Goal: Task Accomplishment & Management: Manage account settings

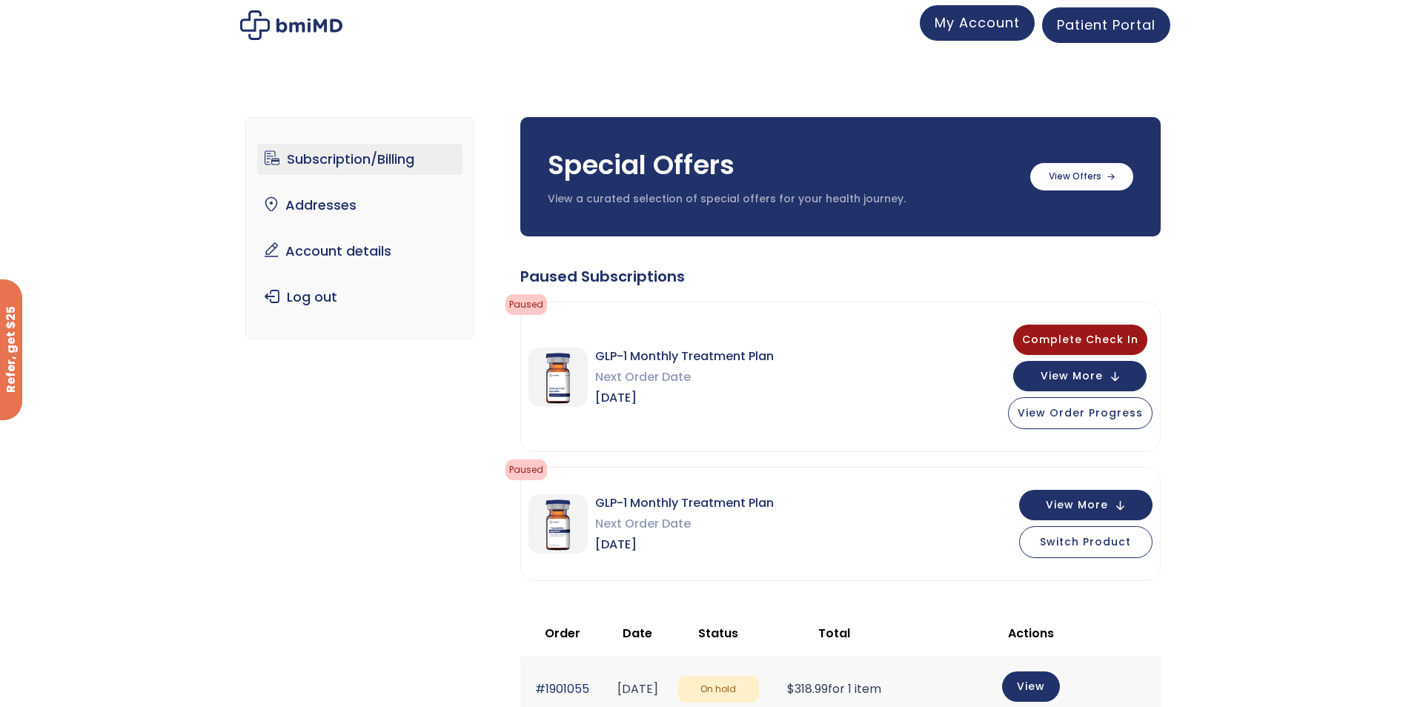
click at [991, 23] on span "My Account" at bounding box center [976, 22] width 85 height 19
click at [316, 253] on link "Account details" at bounding box center [359, 251] width 205 height 31
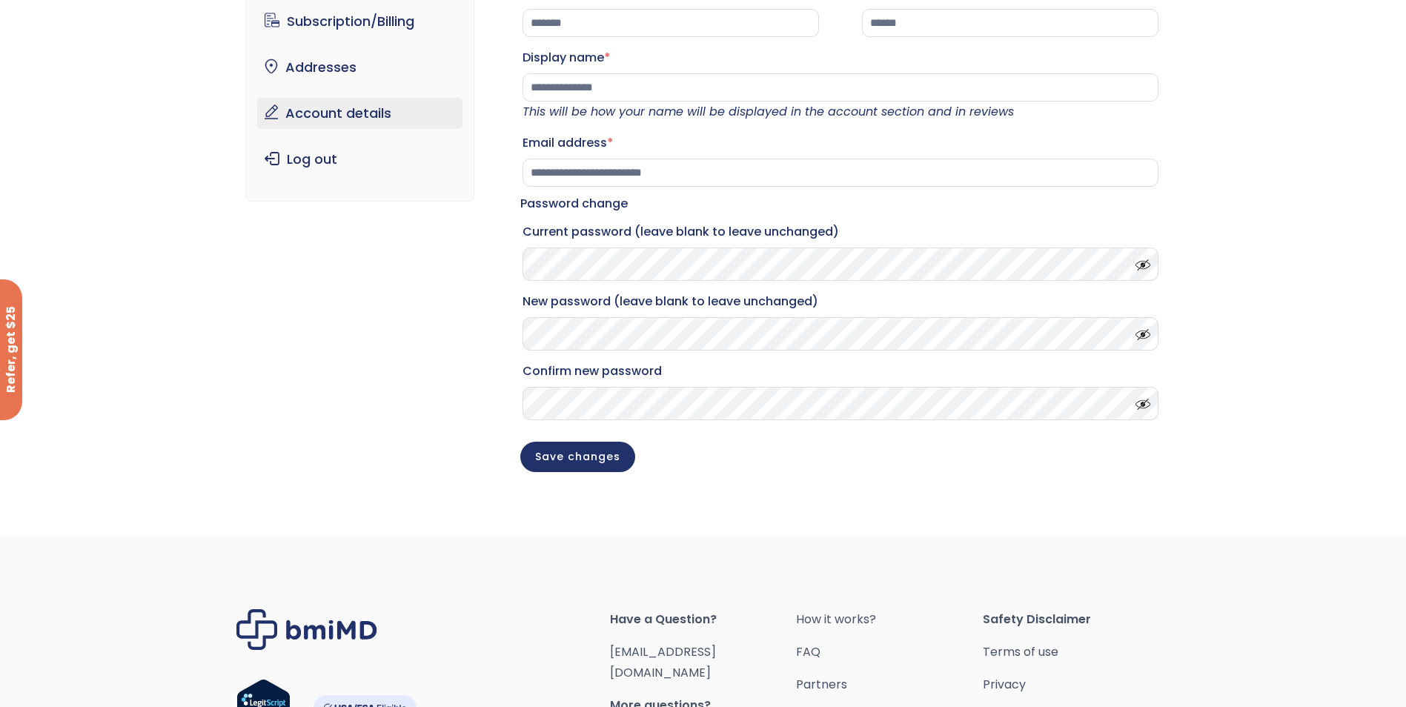
scroll to position [322, 0]
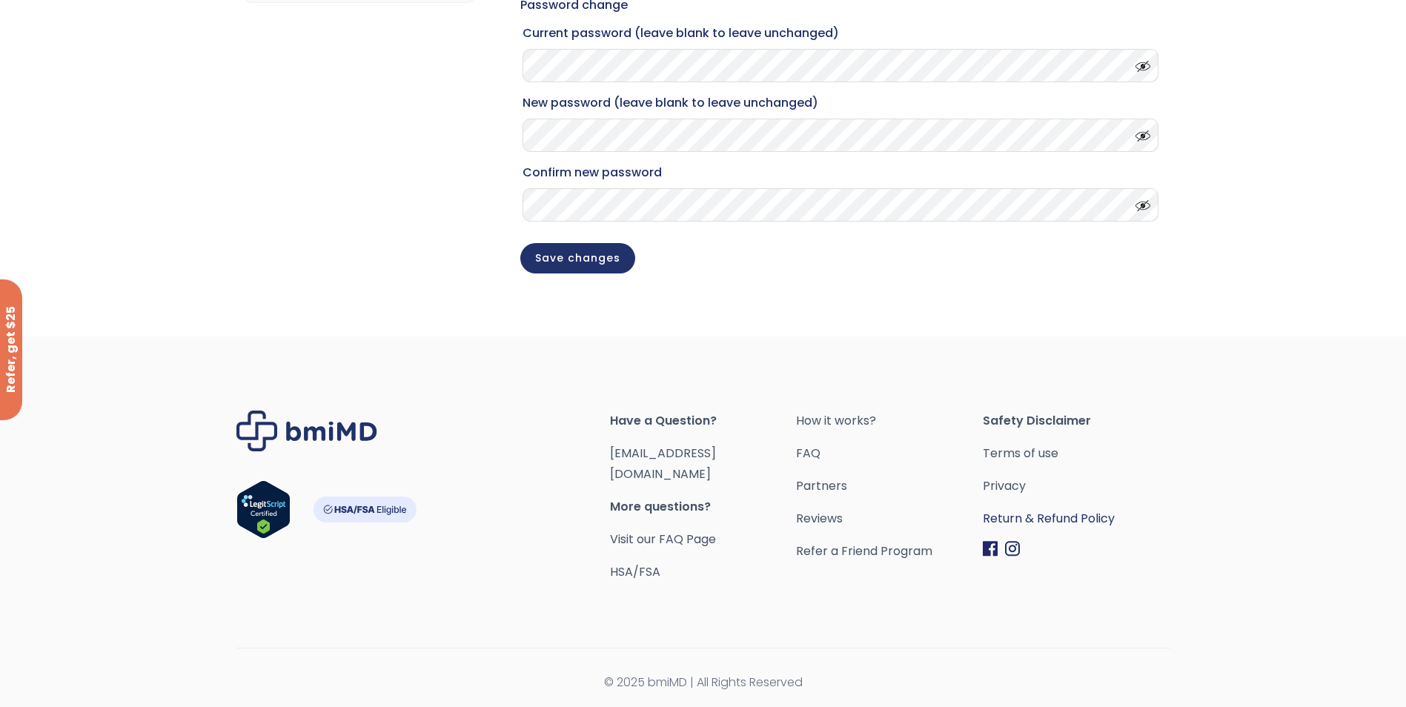
click at [1022, 529] on link "Return & Refund Policy" at bounding box center [1075, 518] width 187 height 21
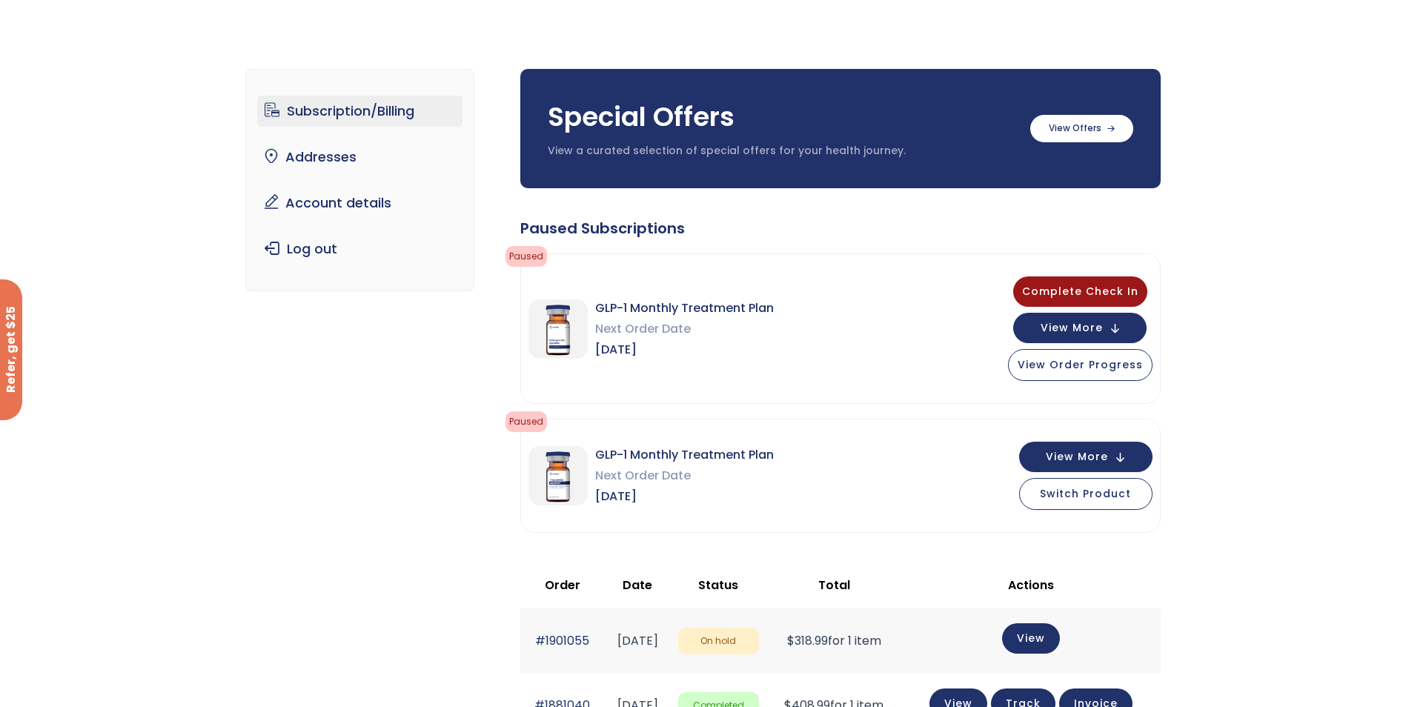
scroll to position [222, 0]
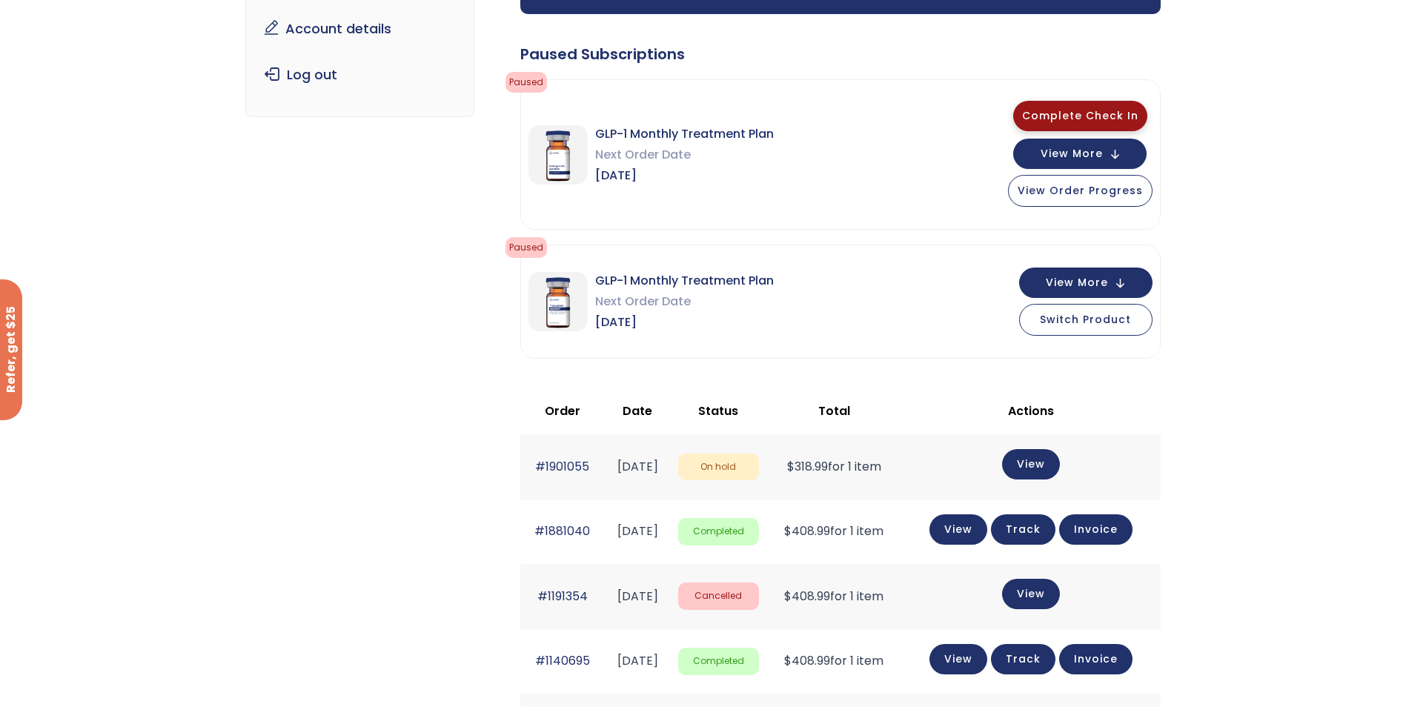
click at [1077, 112] on span "Complete Check In" at bounding box center [1080, 115] width 116 height 15
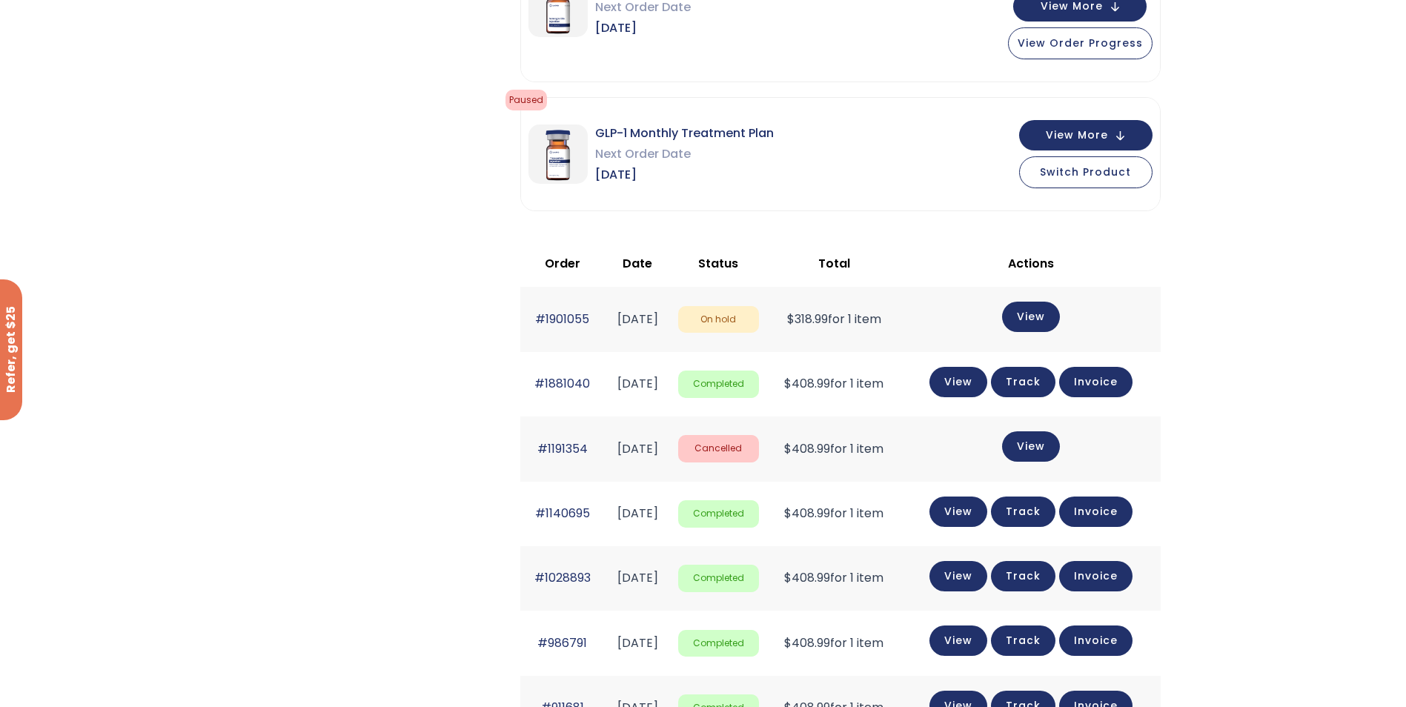
scroll to position [370, 0]
click at [1040, 313] on link "View" at bounding box center [1031, 314] width 58 height 30
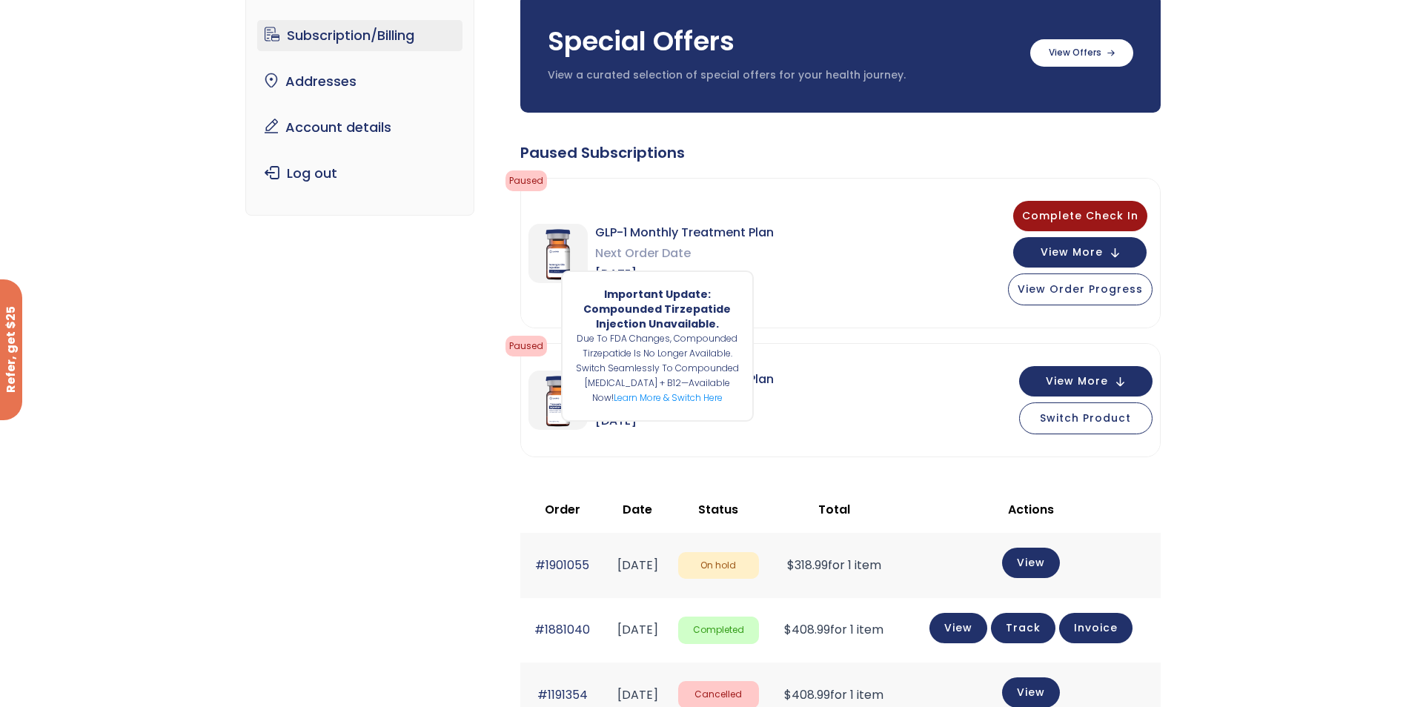
scroll to position [148, 0]
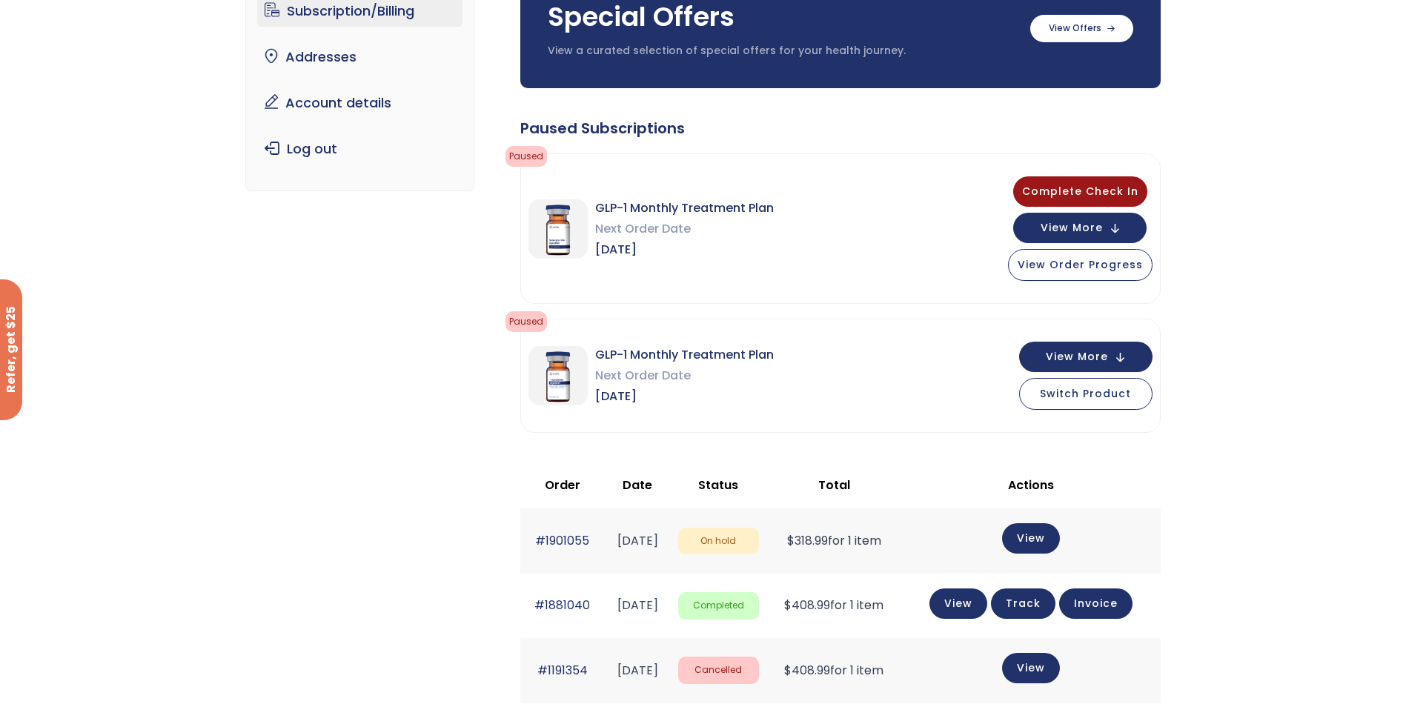
drag, startPoint x: 727, startPoint y: 398, endPoint x: 475, endPoint y: 317, distance: 264.5
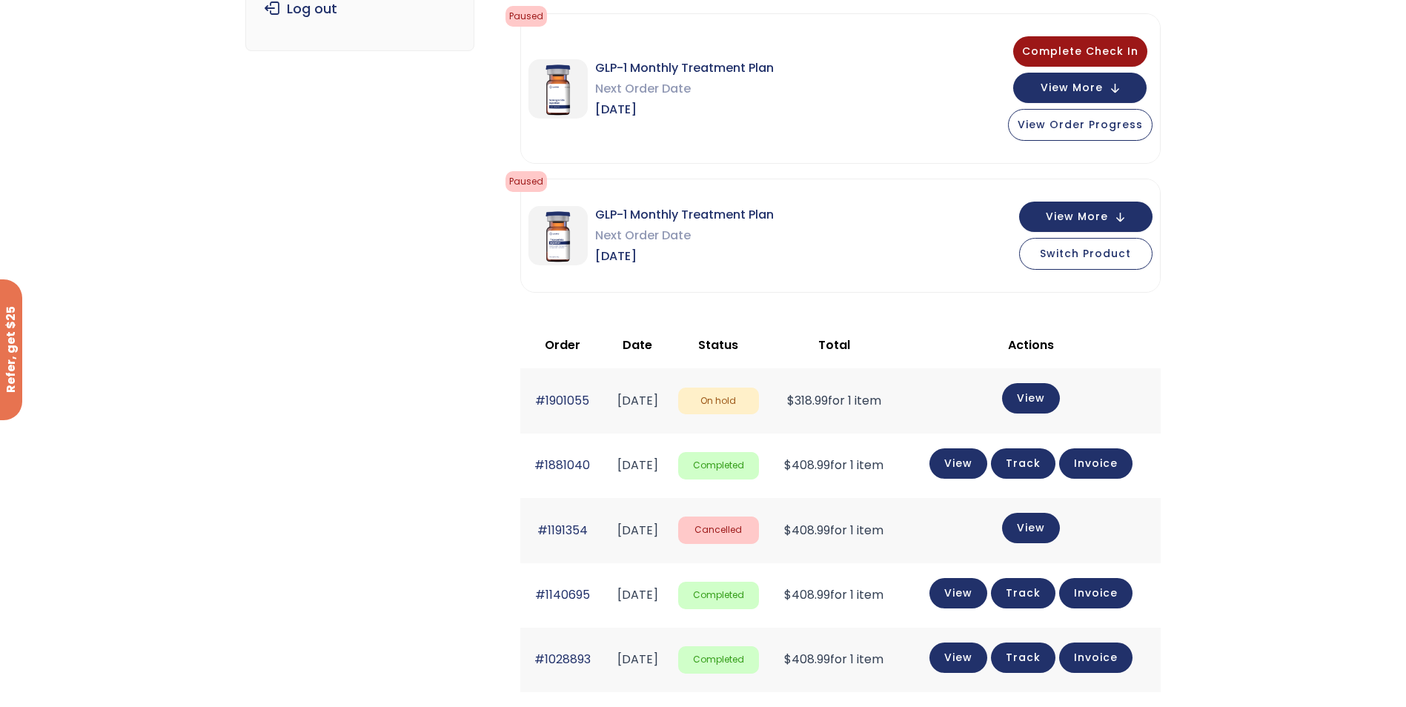
scroll to position [296, 0]
